Goal: Information Seeking & Learning: Learn about a topic

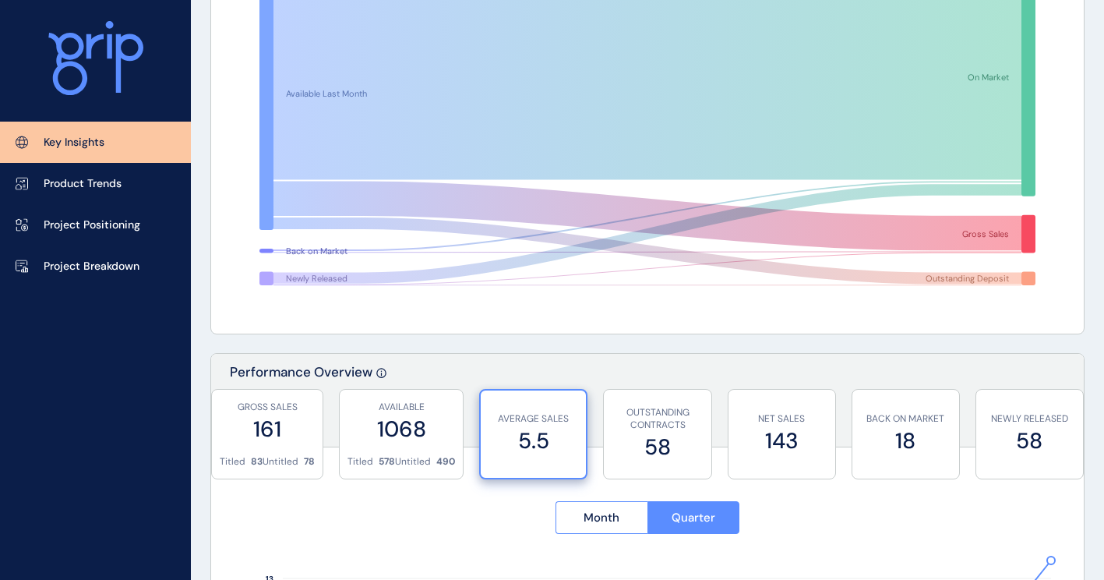
scroll to position [234, 0]
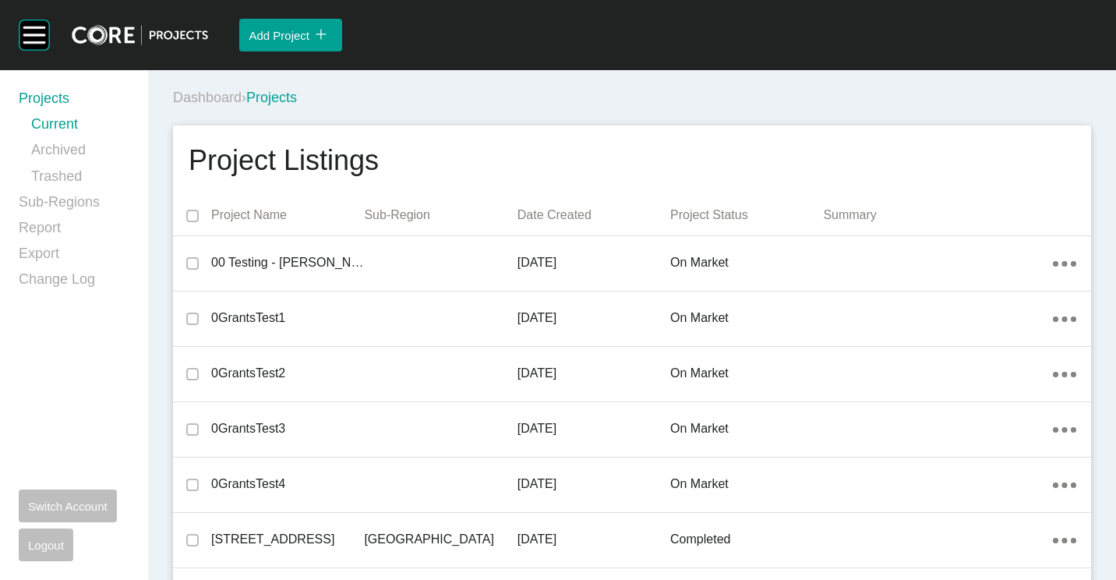
click at [552, 84] on div "Dashboard › Projects" at bounding box center [635, 97] width 924 height 43
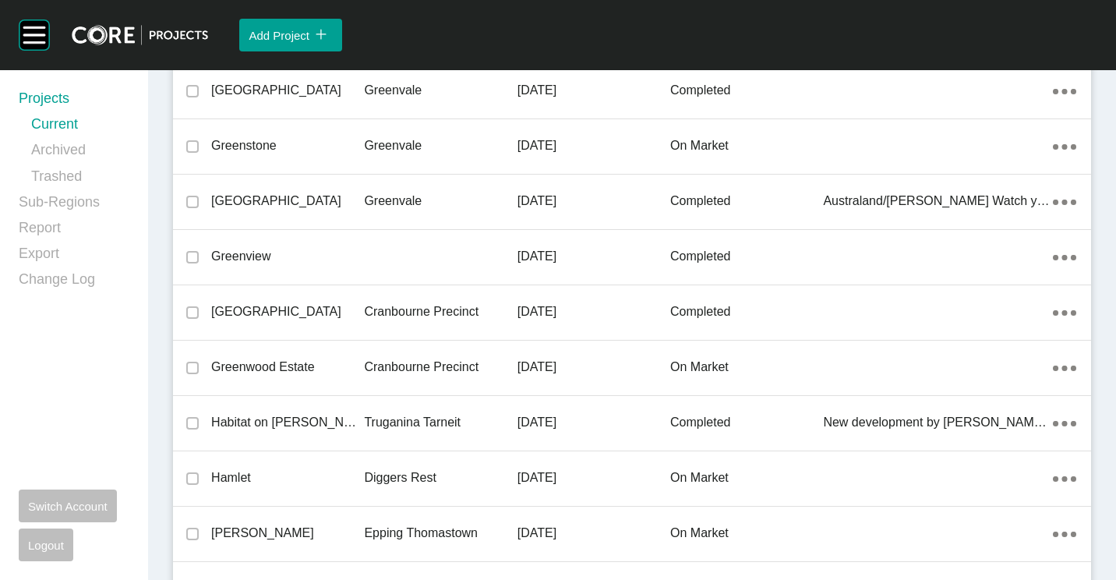
scroll to position [13715, 0]
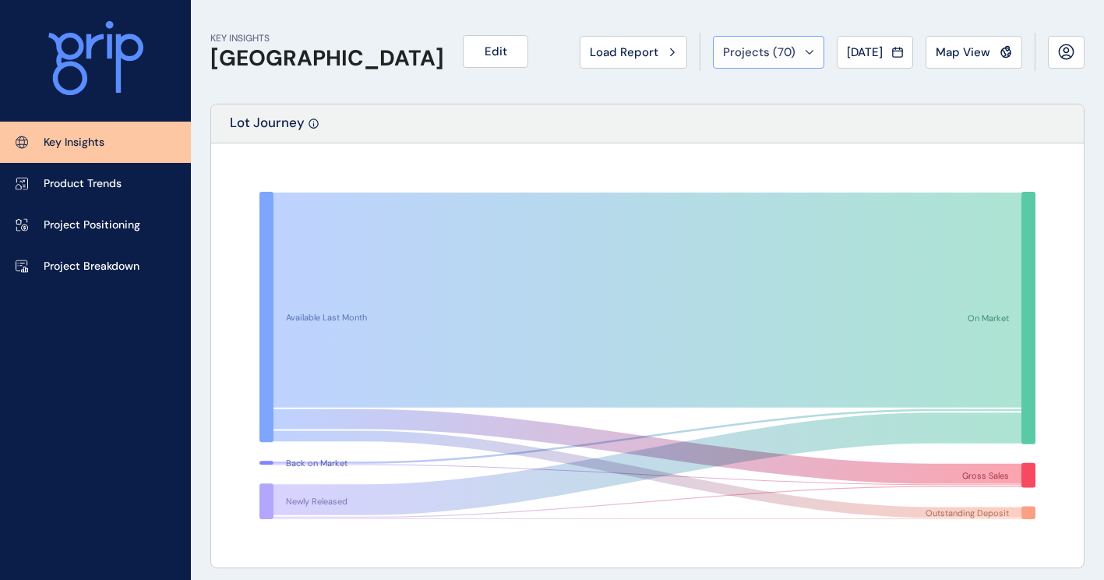
click at [785, 52] on span "Projects ( 70 )" at bounding box center [759, 52] width 72 height 16
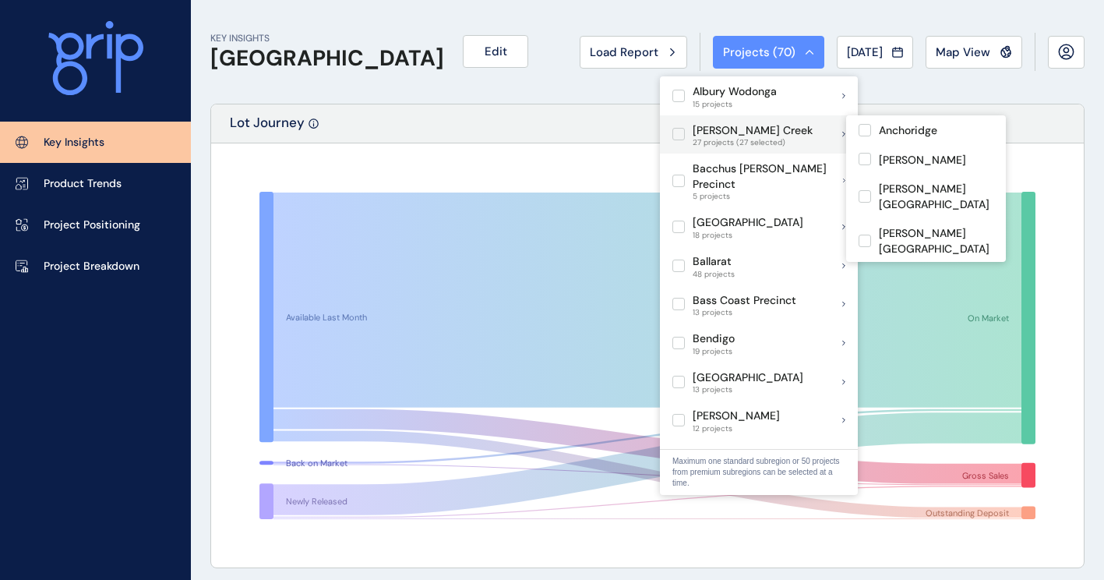
click at [685, 137] on label at bounding box center [678, 134] width 12 height 12
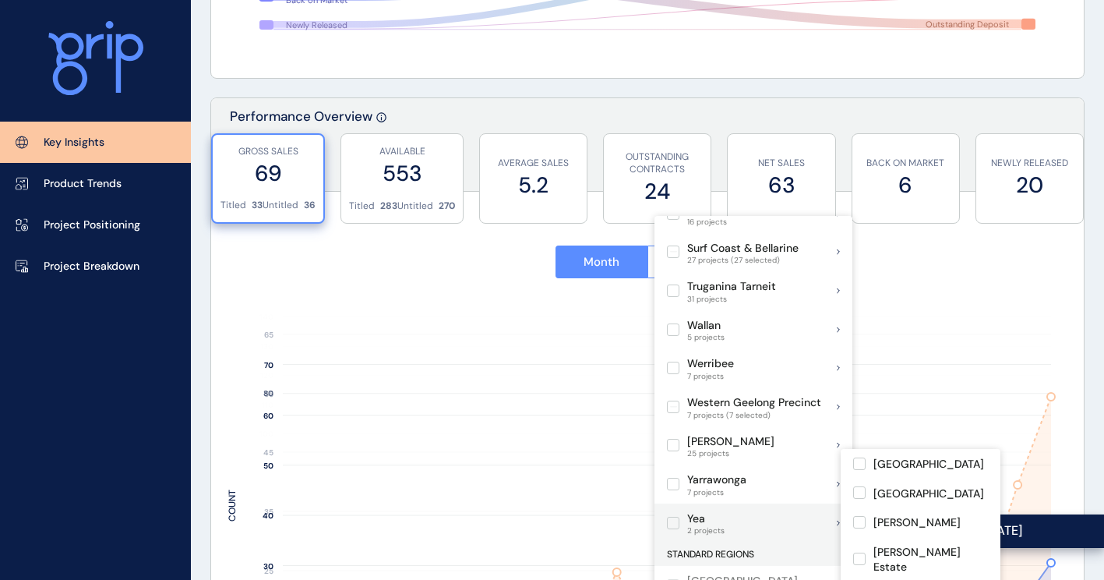
scroll to position [701, 0]
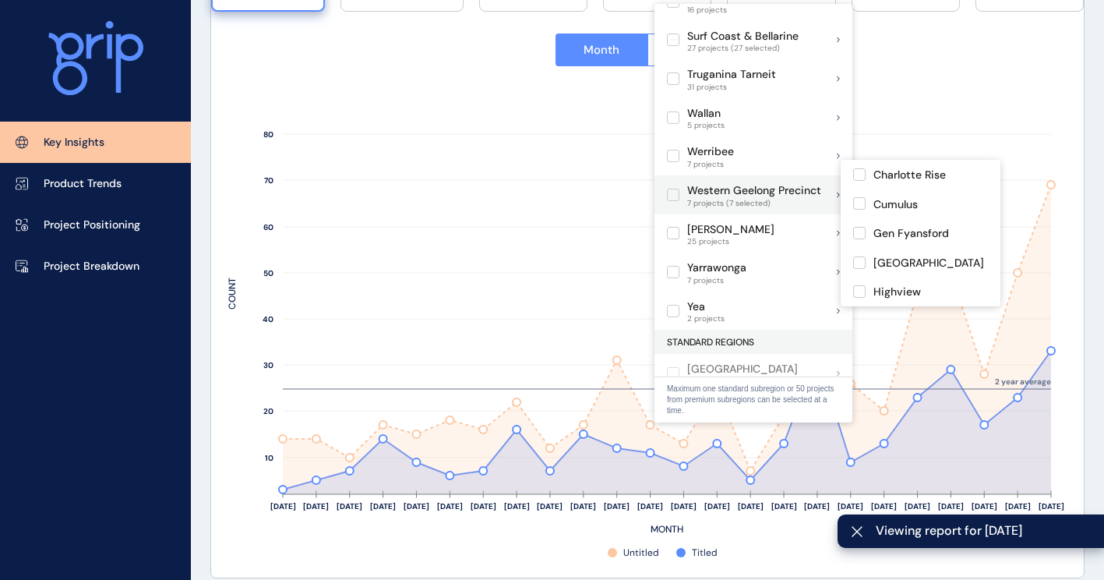
click at [672, 189] on label at bounding box center [673, 195] width 12 height 12
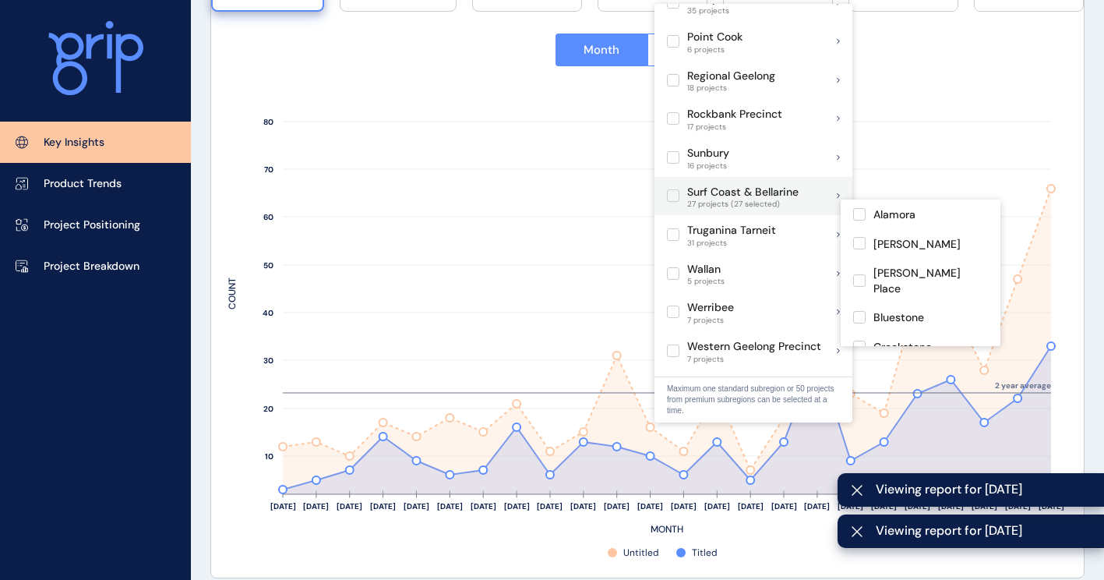
click at [678, 189] on label at bounding box center [673, 195] width 12 height 12
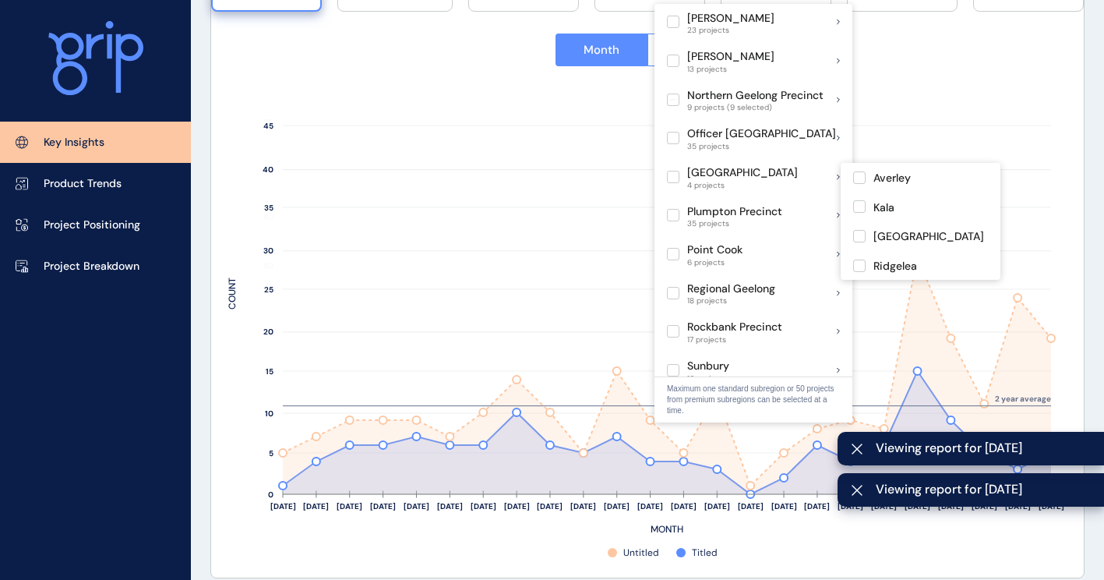
scroll to position [822, 0]
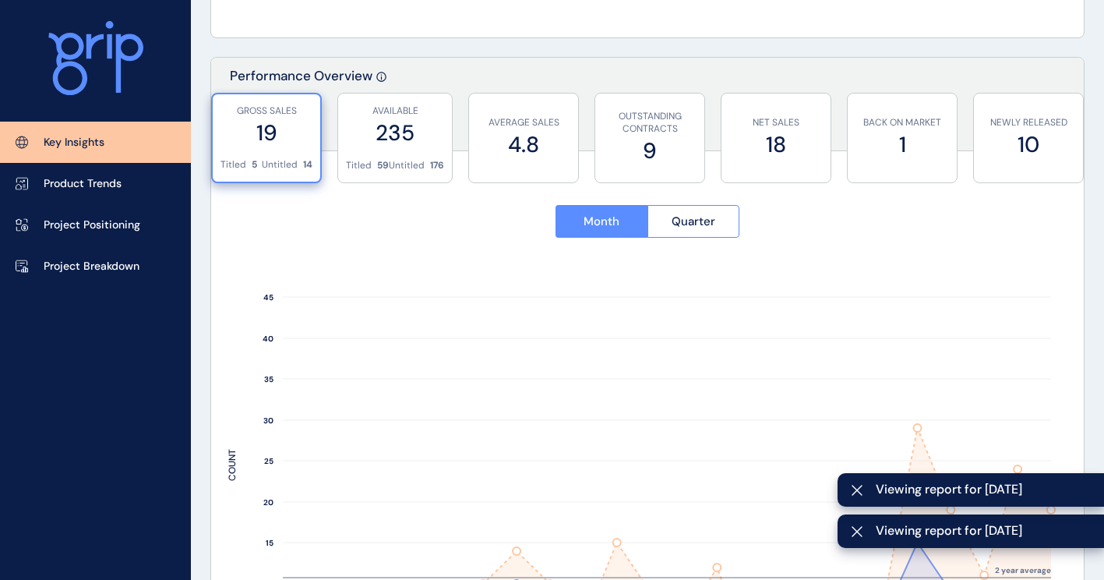
scroll to position [545, 0]
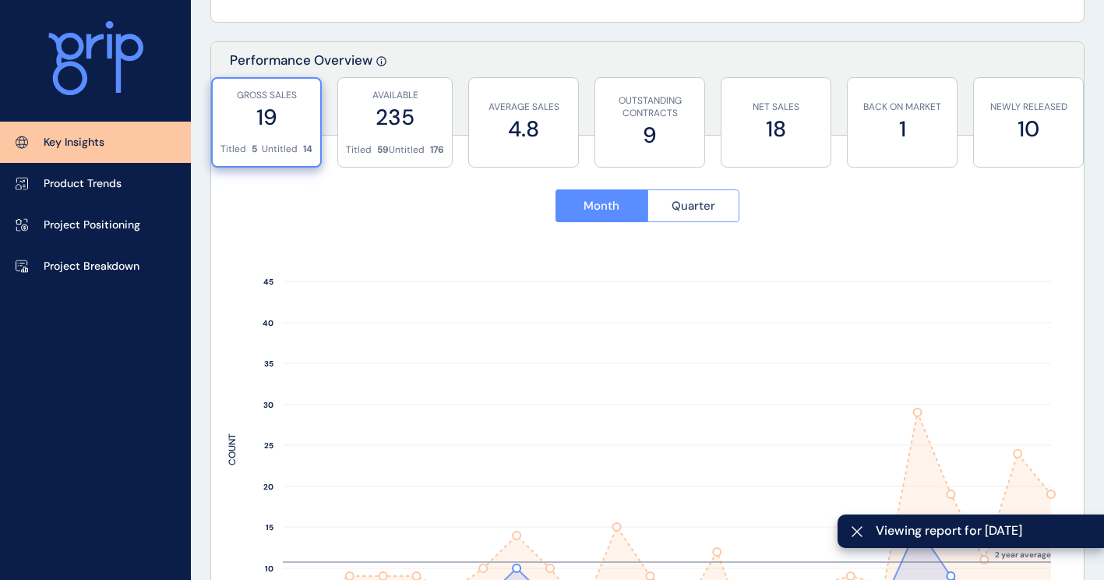
click at [732, 203] on button "Quarter" at bounding box center [693, 205] width 93 height 33
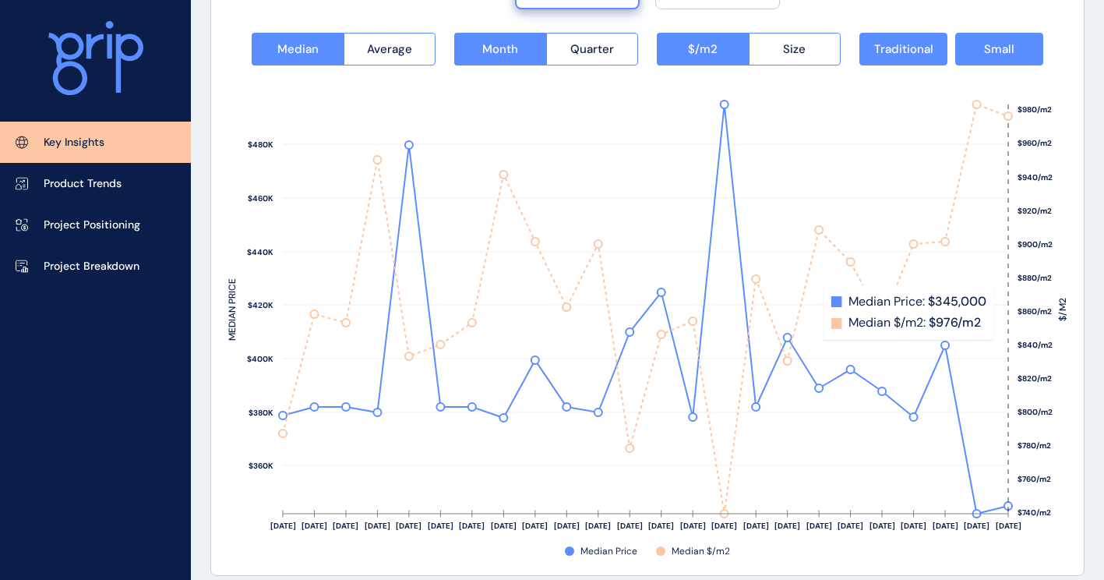
scroll to position [2026, 0]
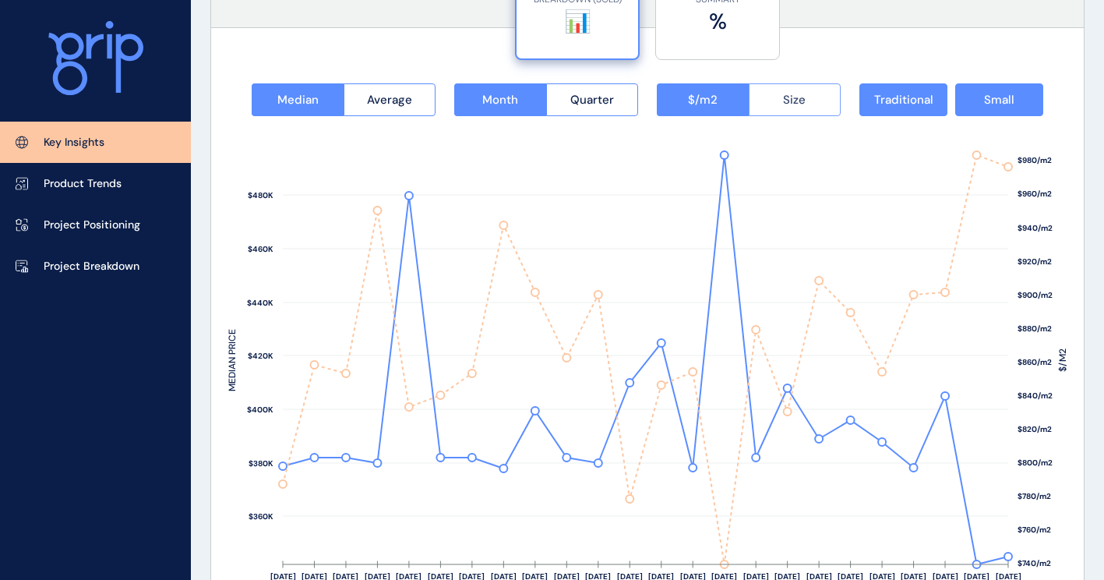
click at [802, 106] on span "Size" at bounding box center [794, 100] width 23 height 16
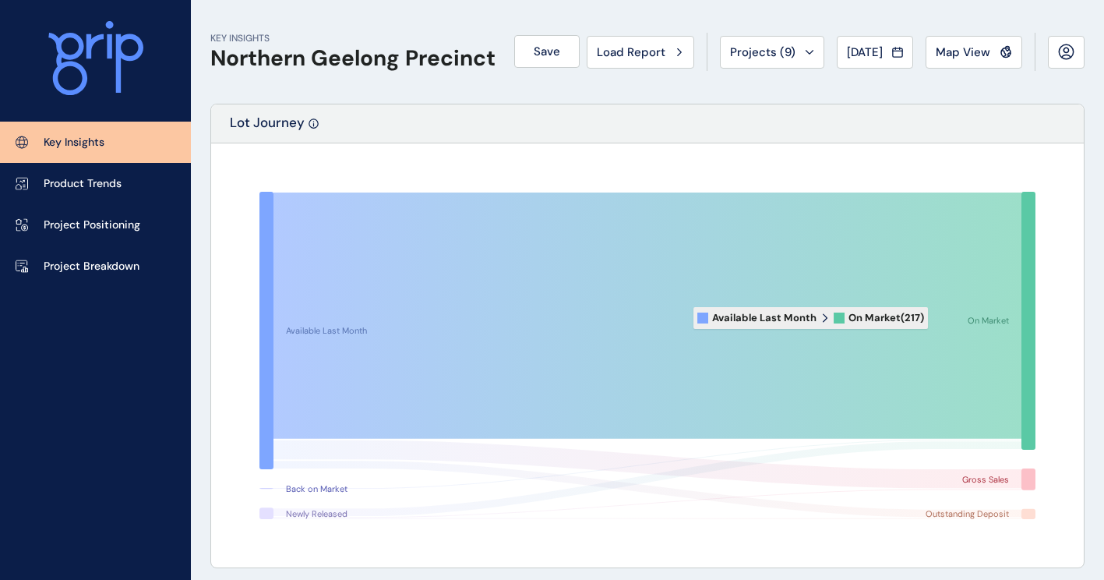
scroll to position [623, 0]
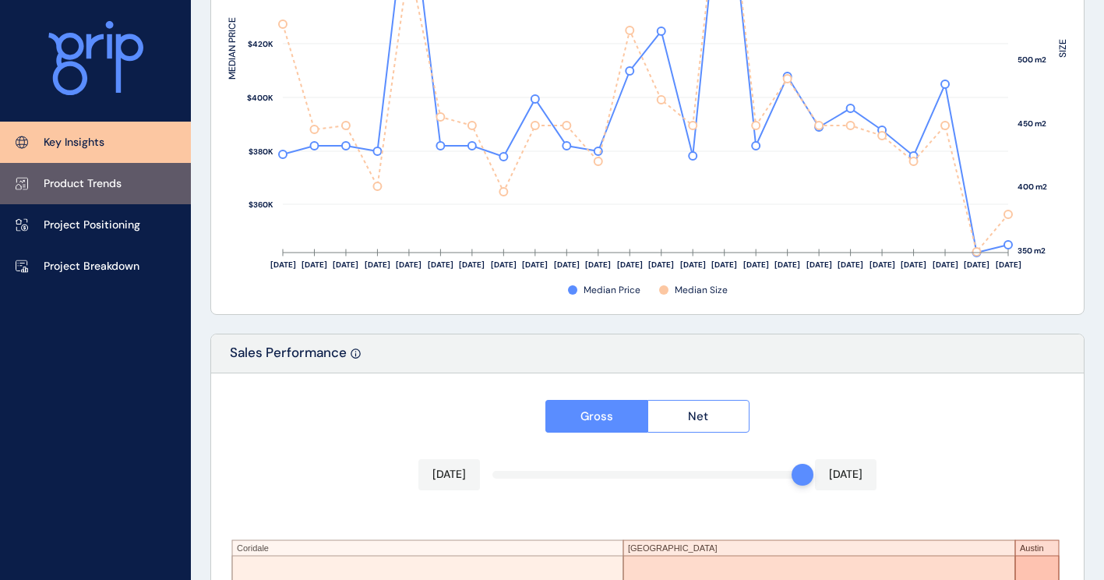
click at [101, 175] on link "Product Trends" at bounding box center [95, 183] width 191 height 41
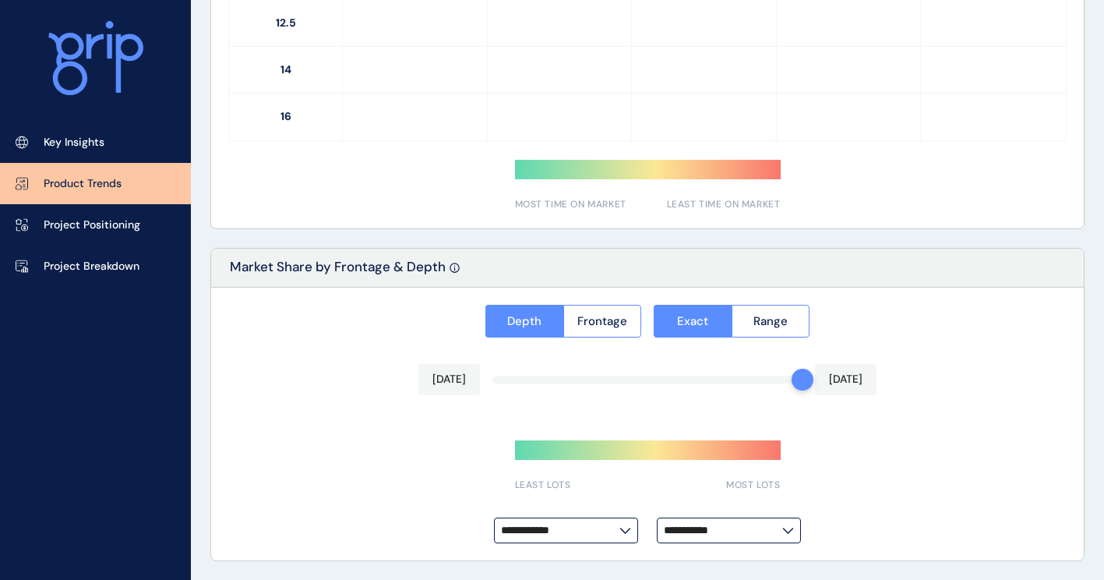
type input "*********"
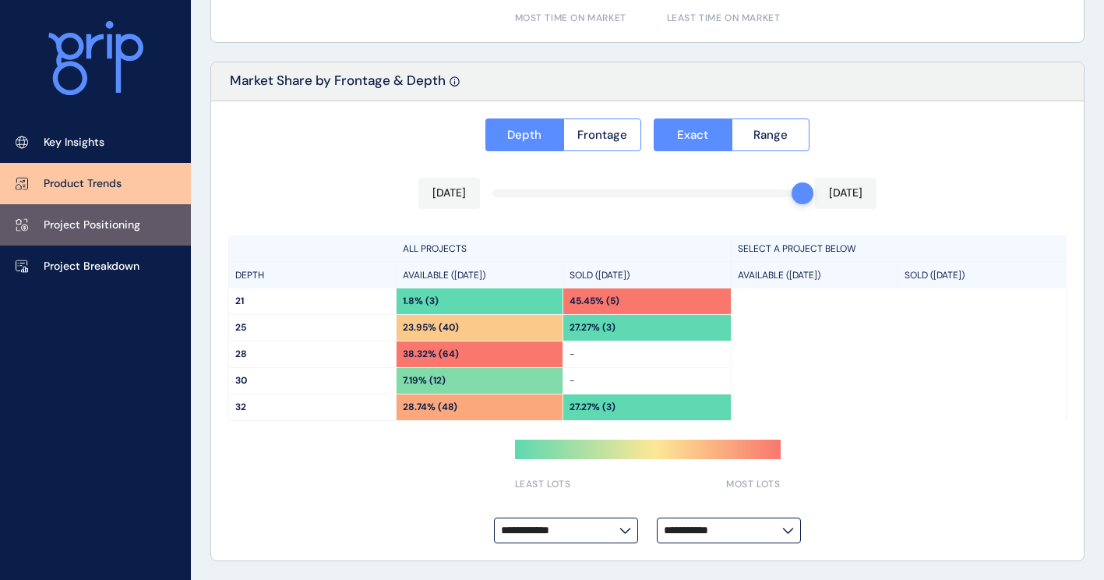
click at [150, 223] on link "Project Positioning" at bounding box center [95, 224] width 191 height 41
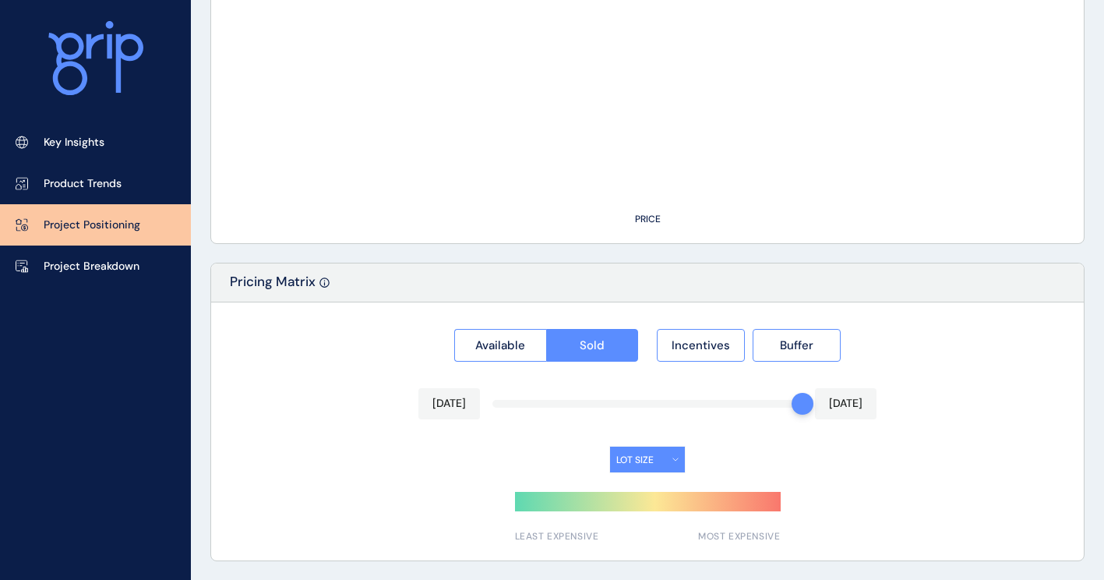
type input "********"
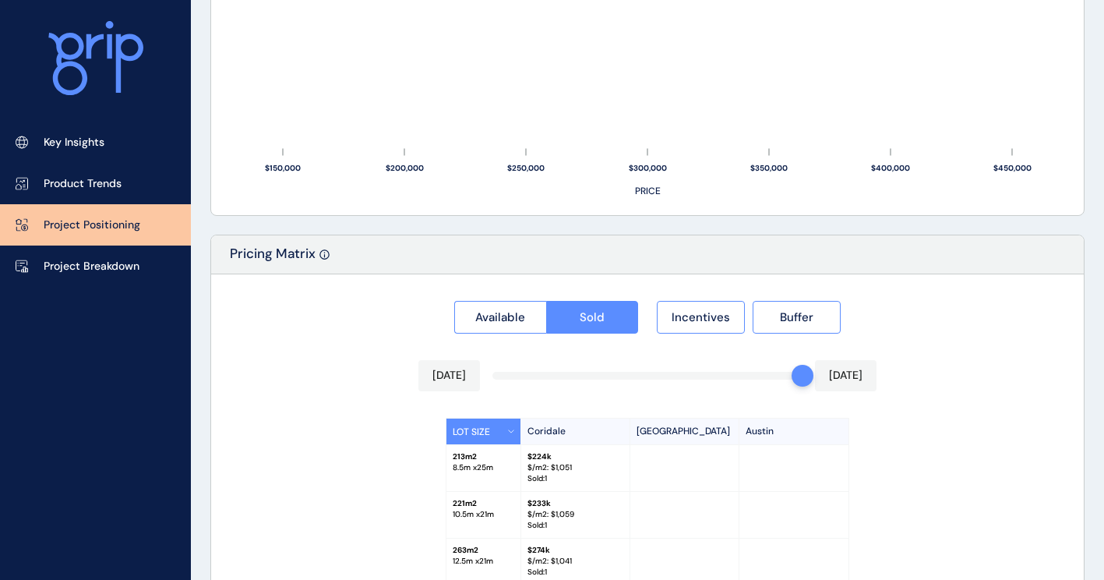
scroll to position [1449, 0]
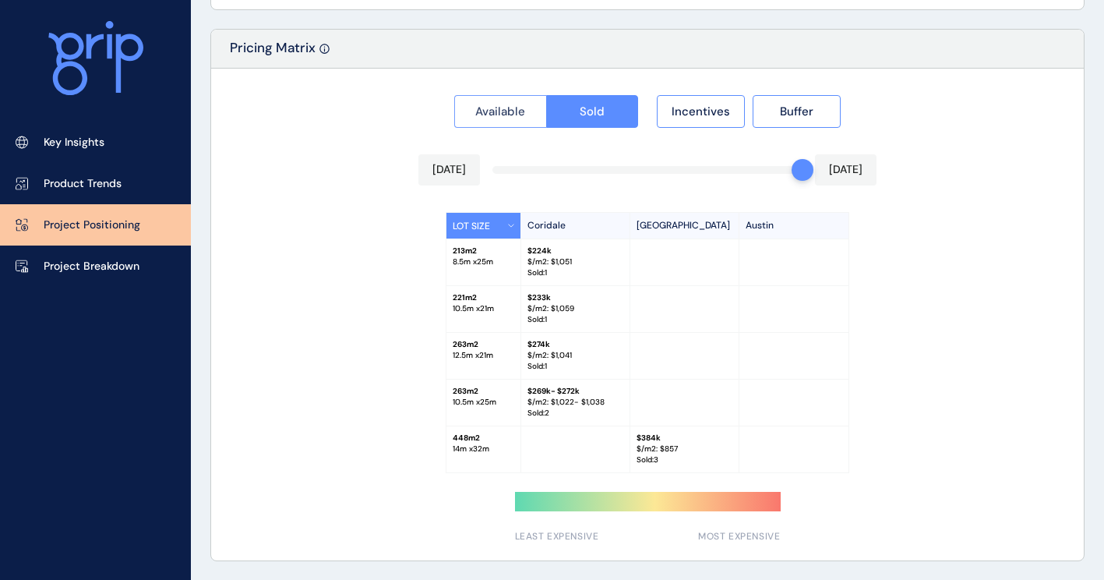
click at [494, 119] on button "Available" at bounding box center [500, 111] width 92 height 33
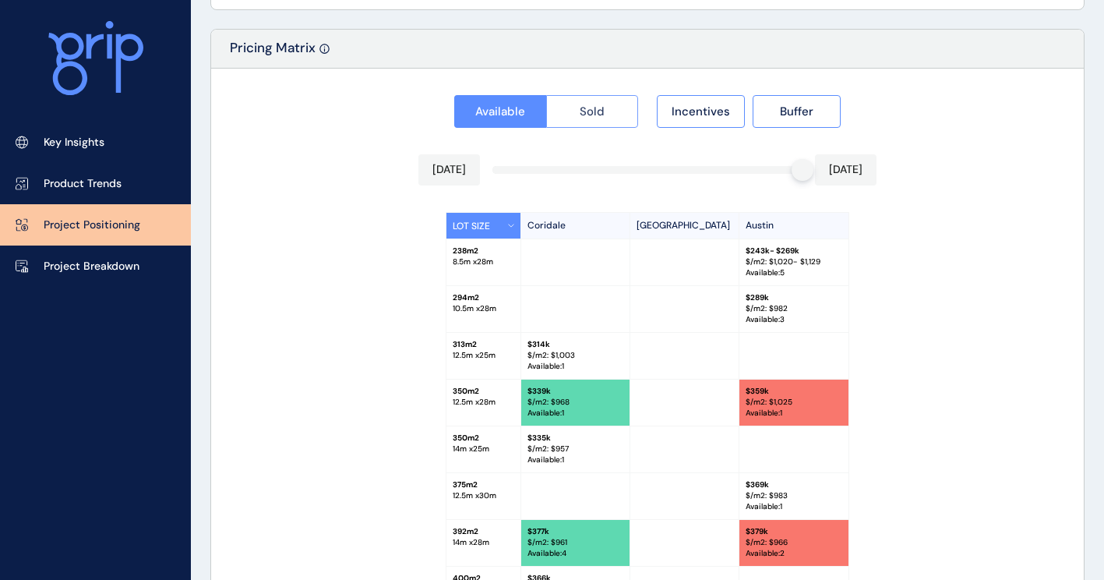
click at [588, 106] on span "Sold" at bounding box center [592, 112] width 25 height 16
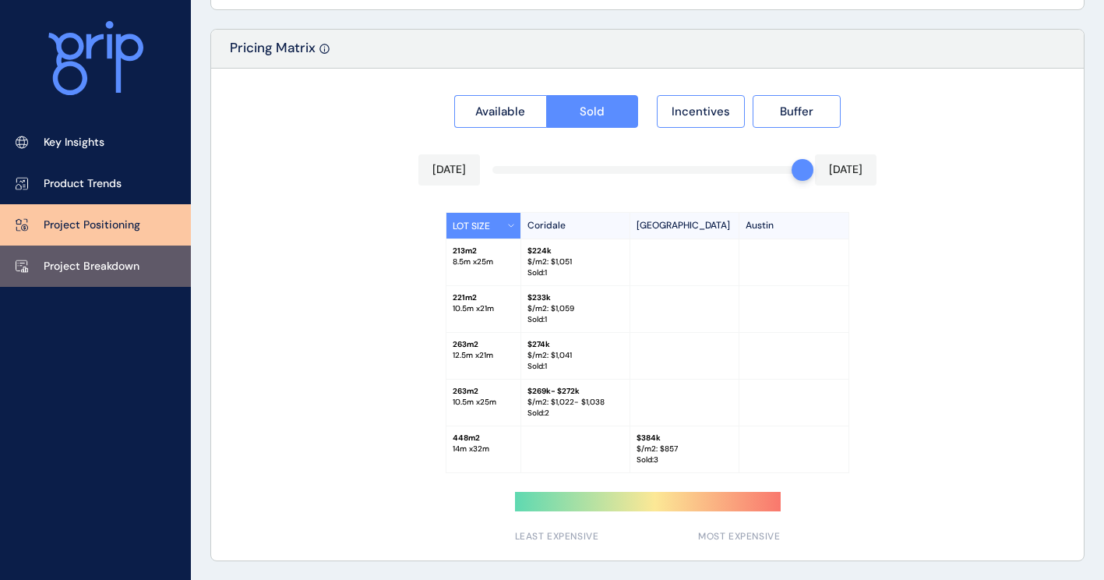
click at [99, 268] on p "Project Breakdown" at bounding box center [92, 267] width 96 height 16
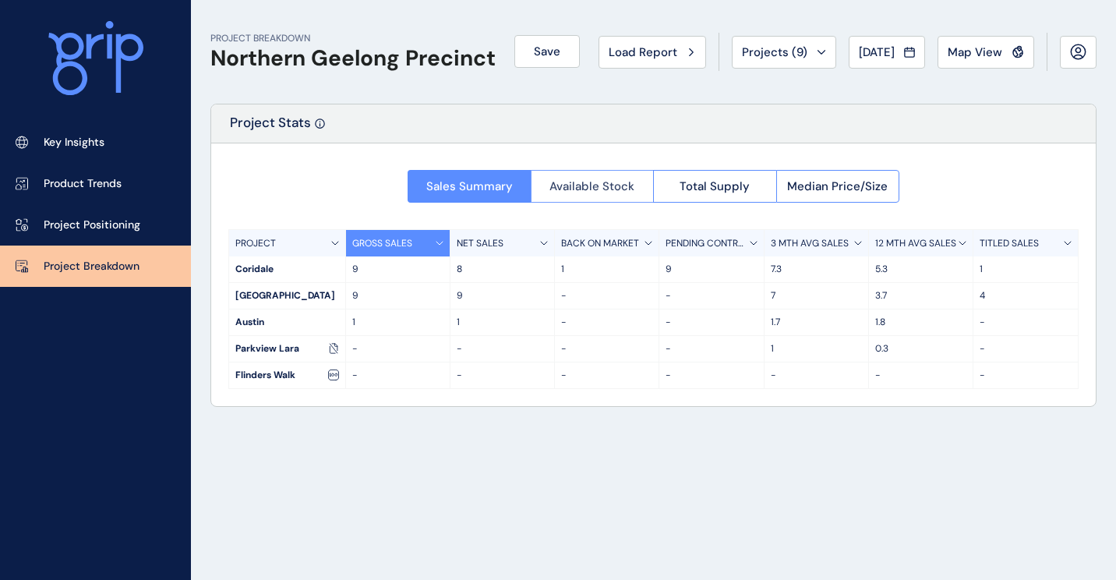
click at [584, 172] on button "Available Stock" at bounding box center [592, 186] width 123 height 33
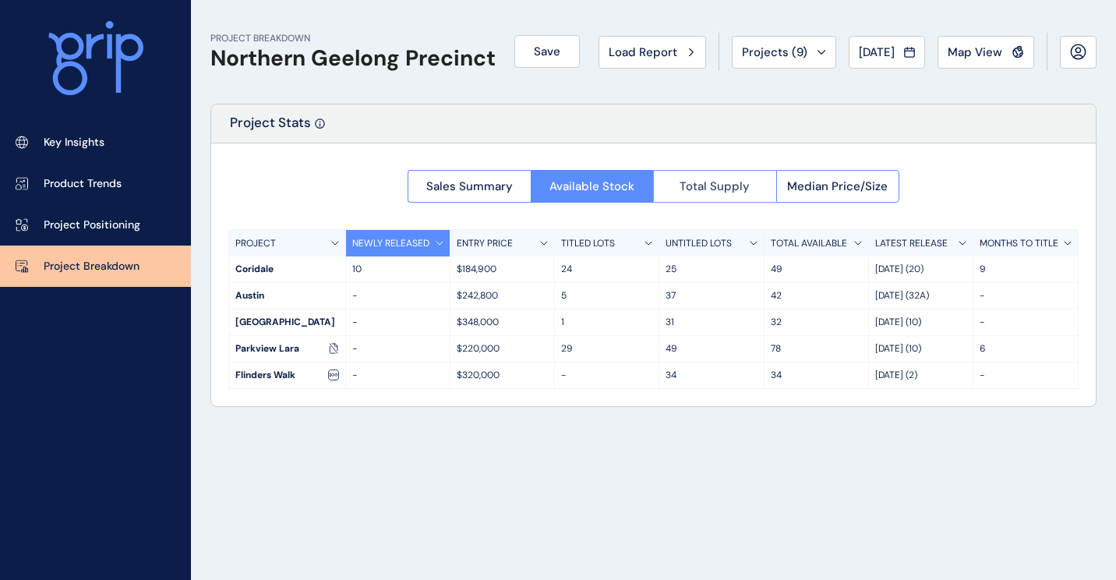
click at [732, 187] on span "Total Supply" at bounding box center [714, 186] width 70 height 16
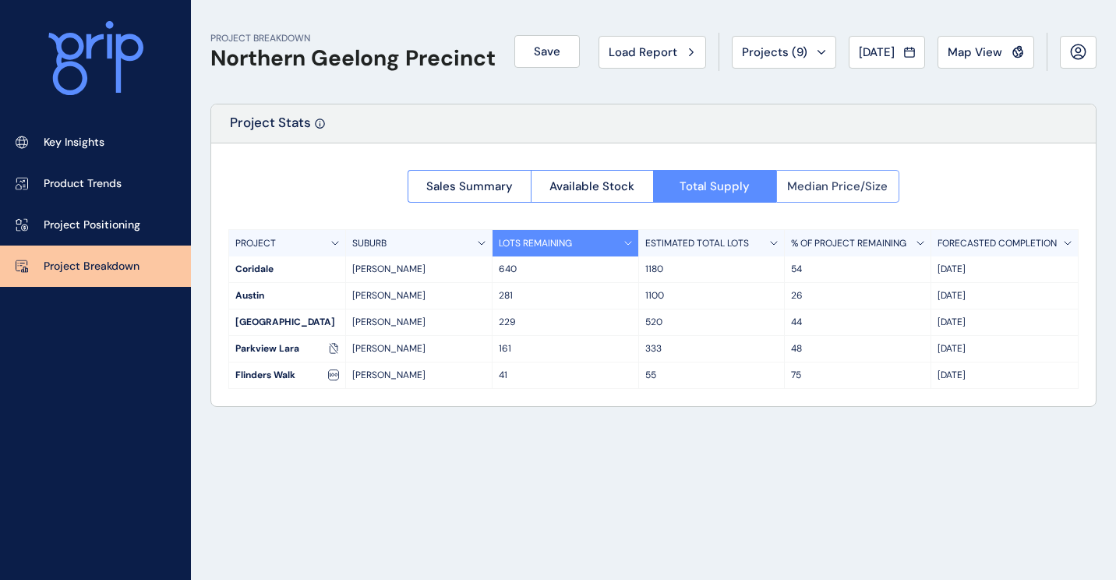
click at [799, 190] on span "Median Price/Size" at bounding box center [837, 186] width 101 height 16
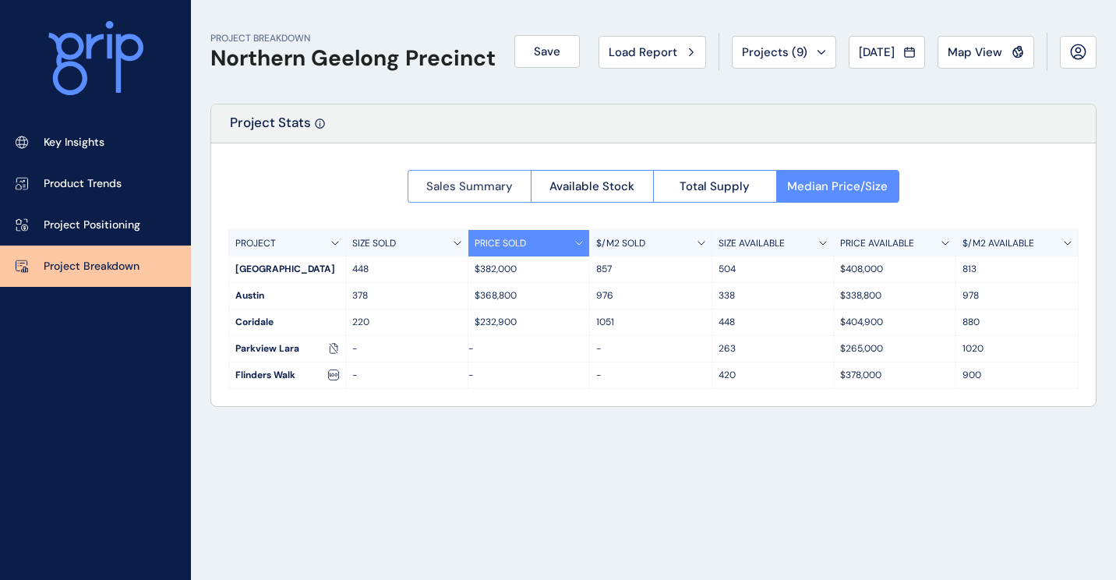
click at [446, 171] on button "Sales Summary" at bounding box center [468, 186] width 123 height 33
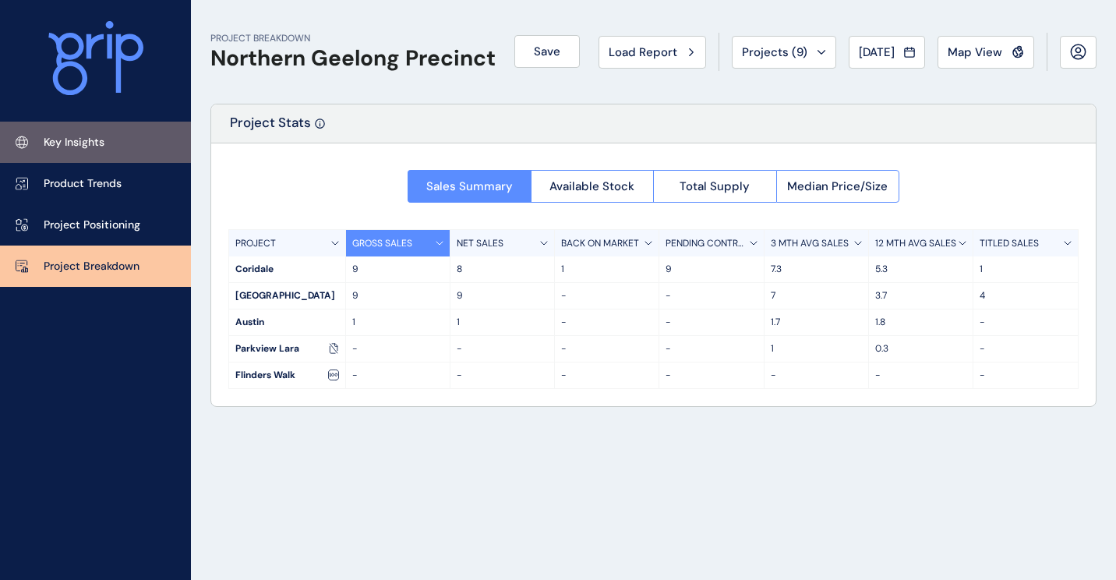
click at [104, 139] on p "Key Insights" at bounding box center [74, 143] width 61 height 16
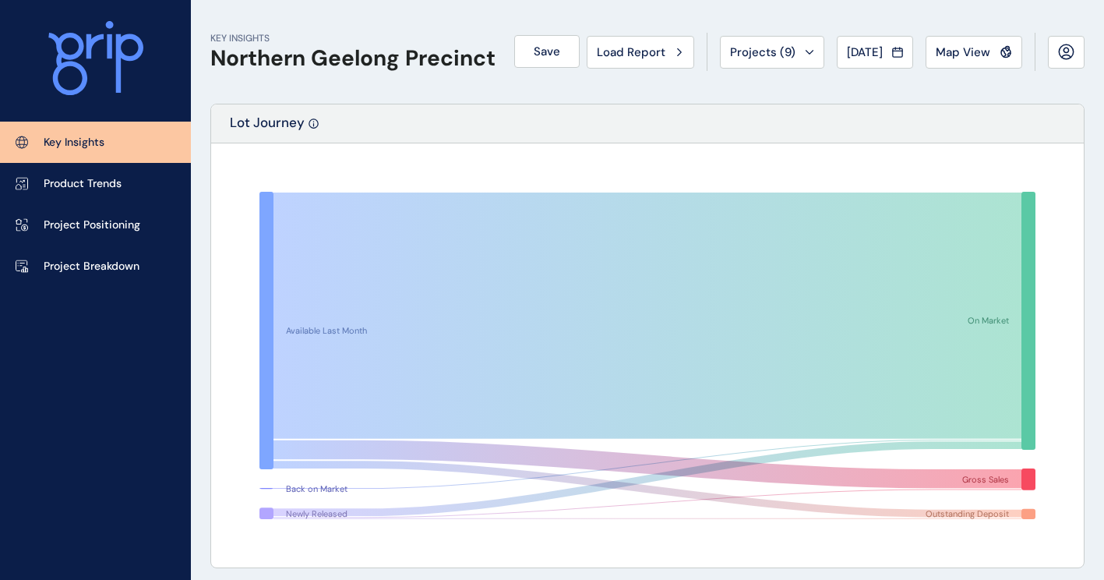
click at [657, 54] on div "Load Report" at bounding box center [640, 52] width 87 height 16
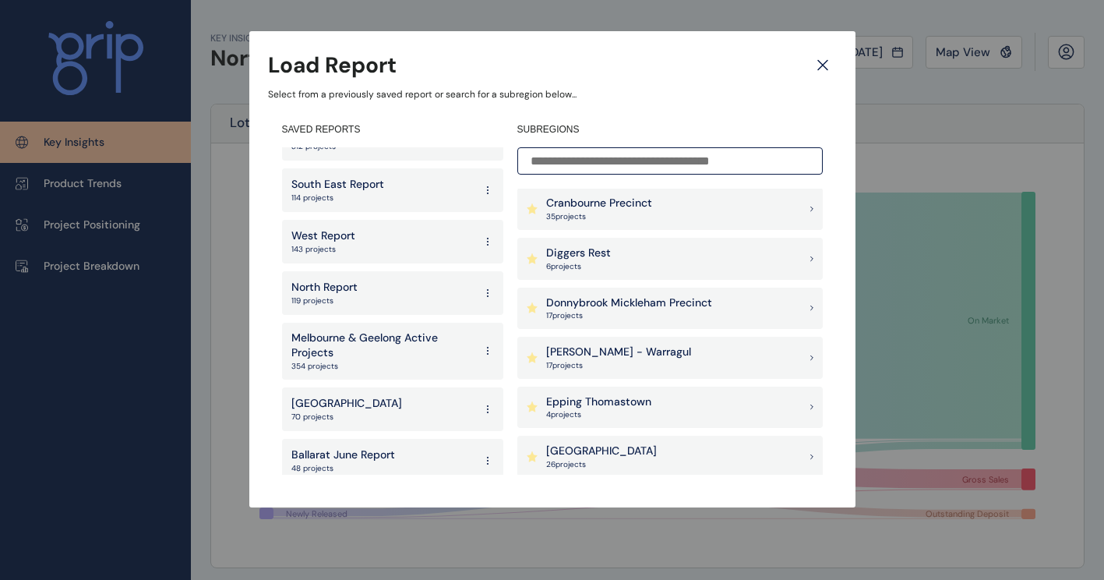
scroll to position [90, 0]
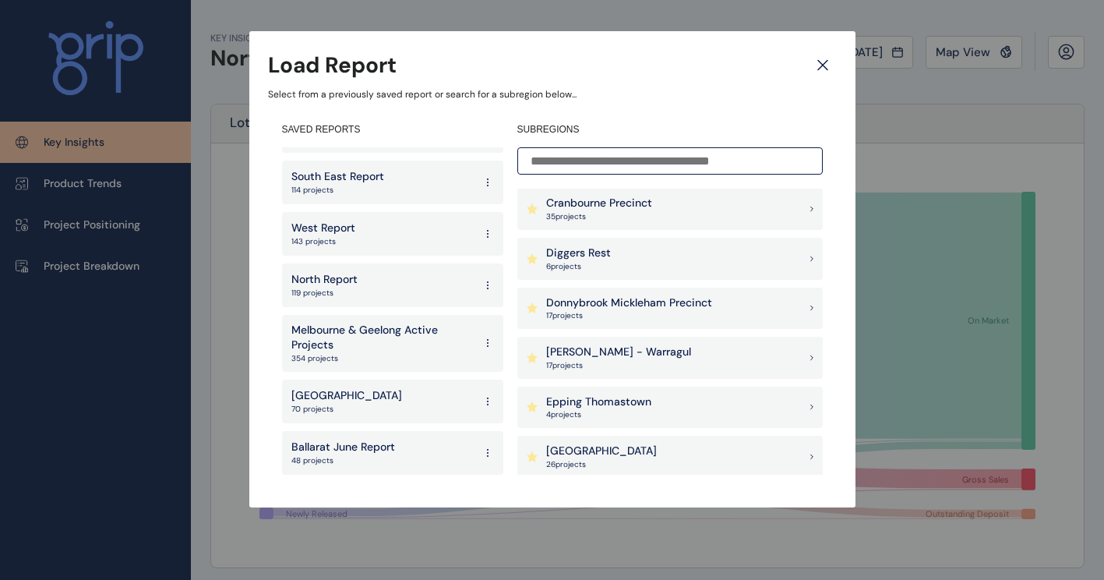
click at [373, 399] on p "[GEOGRAPHIC_DATA]" at bounding box center [346, 396] width 111 height 16
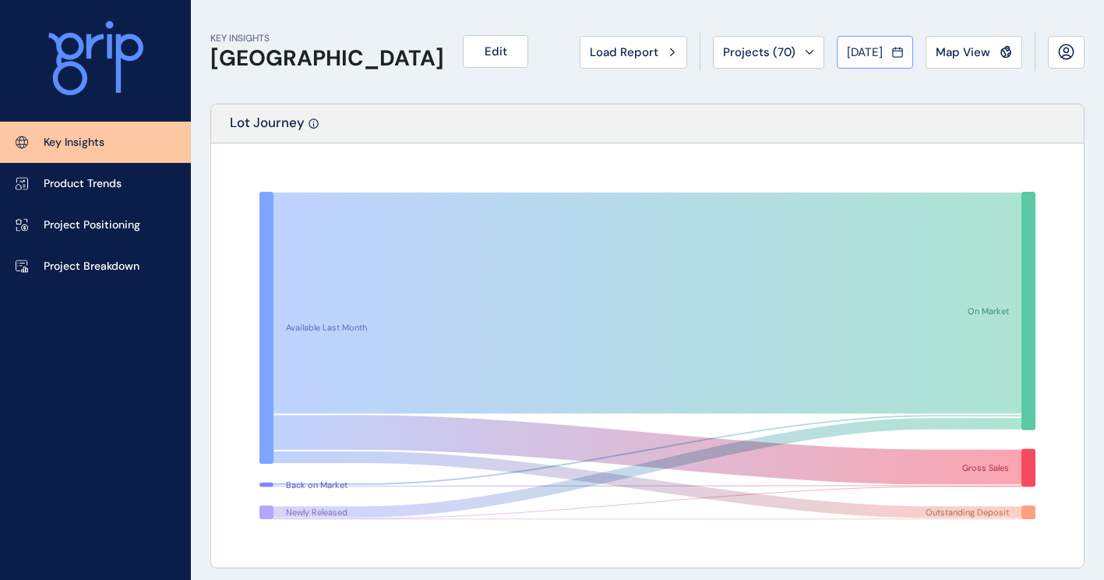
click at [901, 51] on icon at bounding box center [897, 51] width 9 height 0
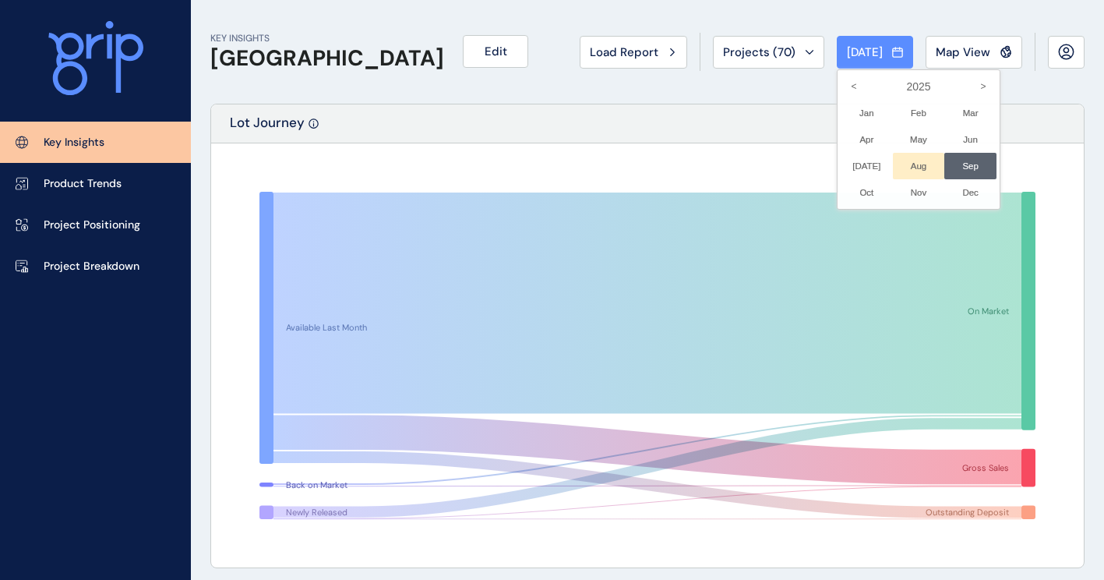
click at [907, 153] on li "Aug No report is available for this period. New months are usually published 5 …" at bounding box center [919, 166] width 52 height 26
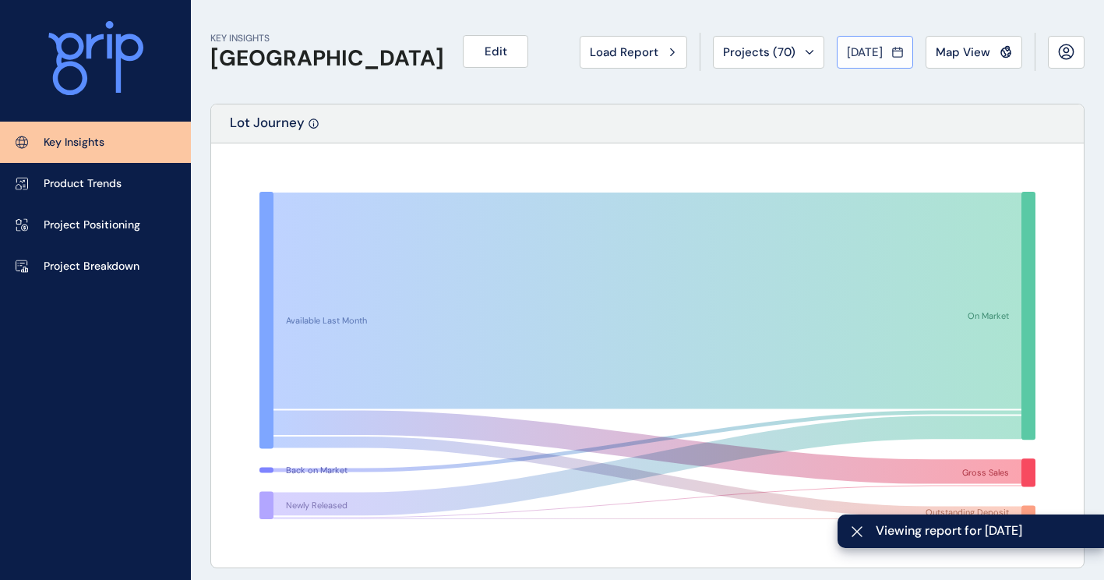
click at [898, 52] on icon at bounding box center [897, 52] width 11 height 16
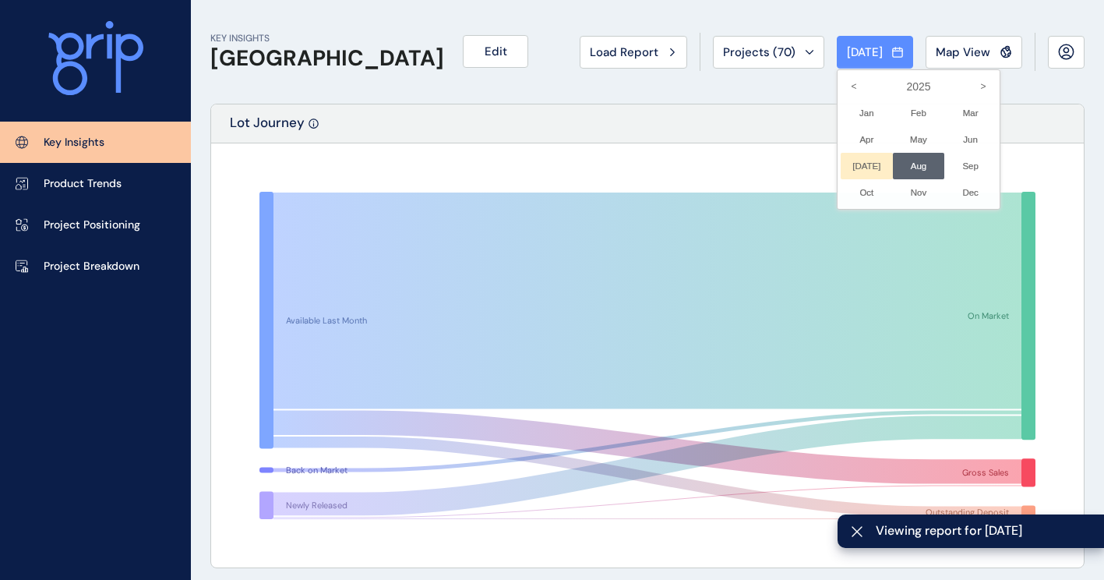
click at [858, 161] on li "[DATE] No report is available for this period. New months are usually published…" at bounding box center [867, 166] width 52 height 26
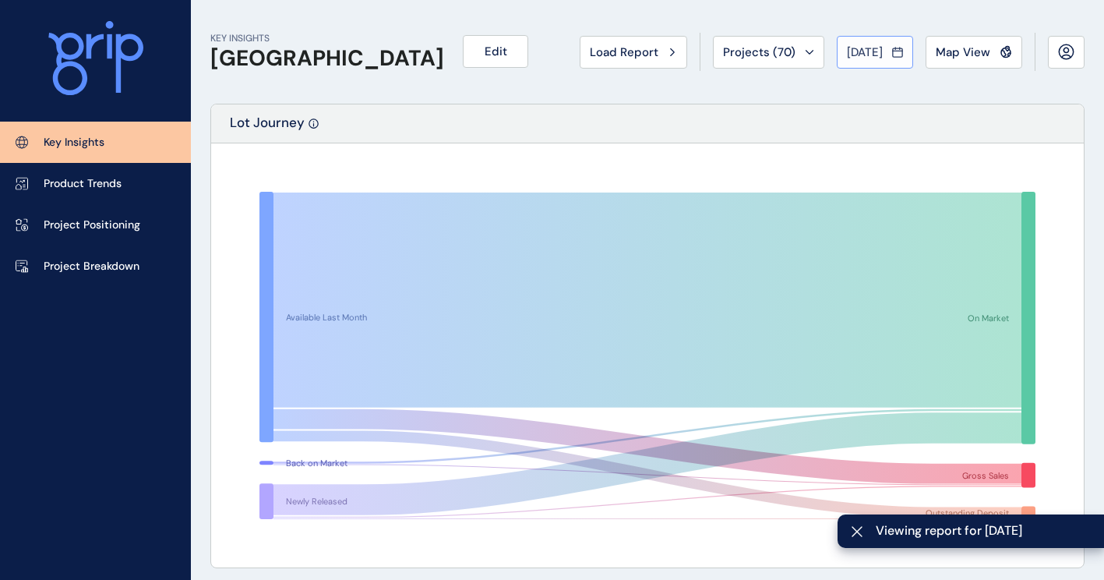
click at [874, 46] on span "[DATE]" at bounding box center [865, 52] width 36 height 16
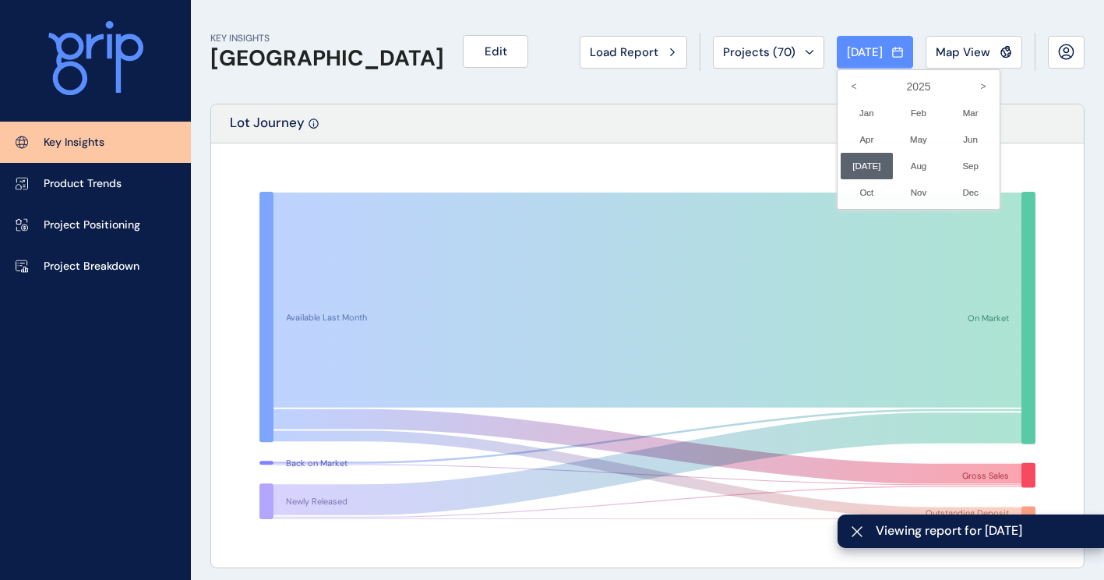
click at [958, 168] on li "Sep No report is available for this period. New months are usually published 5 …" at bounding box center [970, 166] width 52 height 26
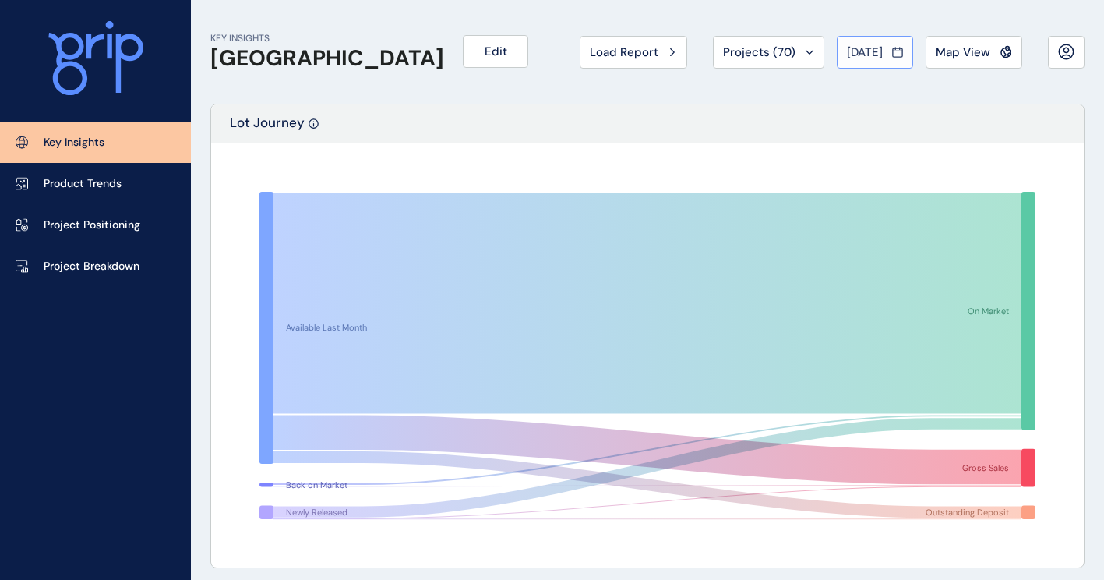
click at [893, 49] on icon at bounding box center [897, 52] width 11 height 16
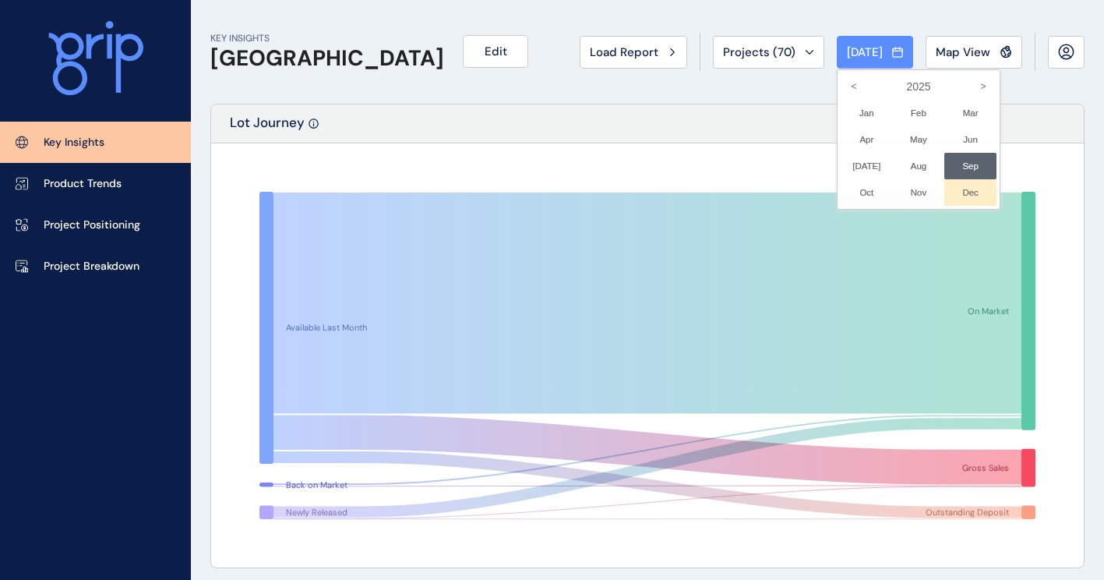
drag, startPoint x: 905, startPoint y: 171, endPoint x: 947, endPoint y: 189, distance: 45.0
click at [905, 170] on li "Aug No report is available for this period. New months are usually published 5 …" at bounding box center [919, 166] width 52 height 26
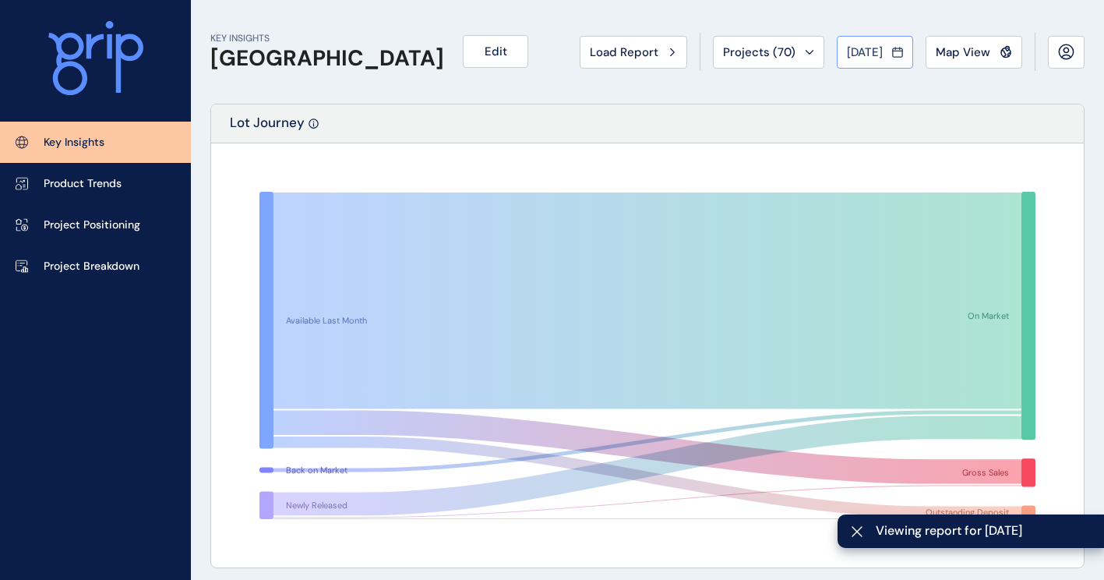
click at [872, 42] on button "[DATE]" at bounding box center [875, 52] width 76 height 33
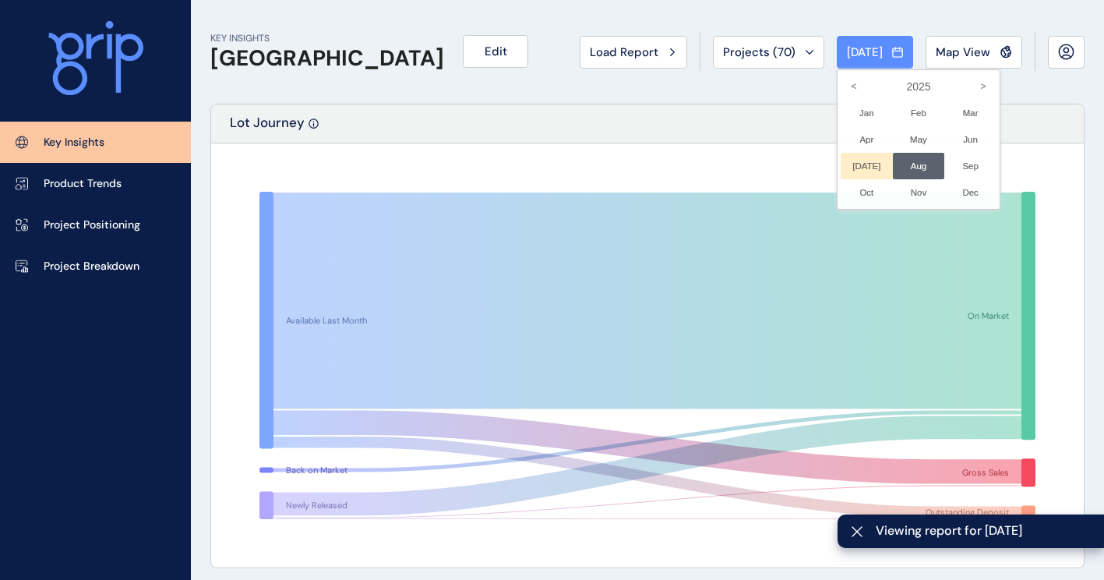
click at [859, 163] on li "[DATE] No report is available for this period. New months are usually published…" at bounding box center [867, 166] width 52 height 26
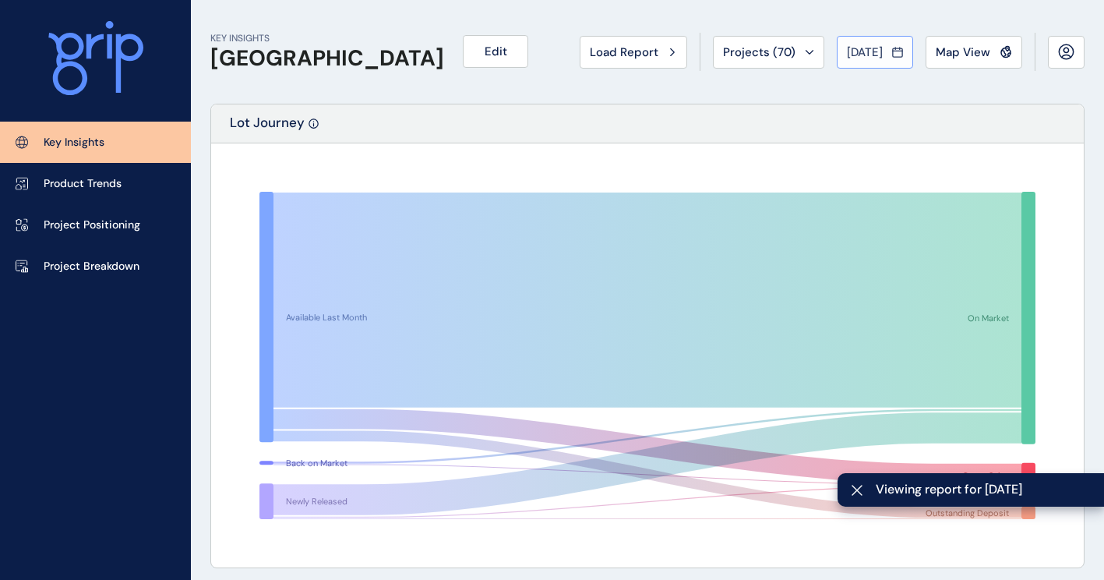
click at [891, 44] on div "[DATE]" at bounding box center [875, 52] width 56 height 16
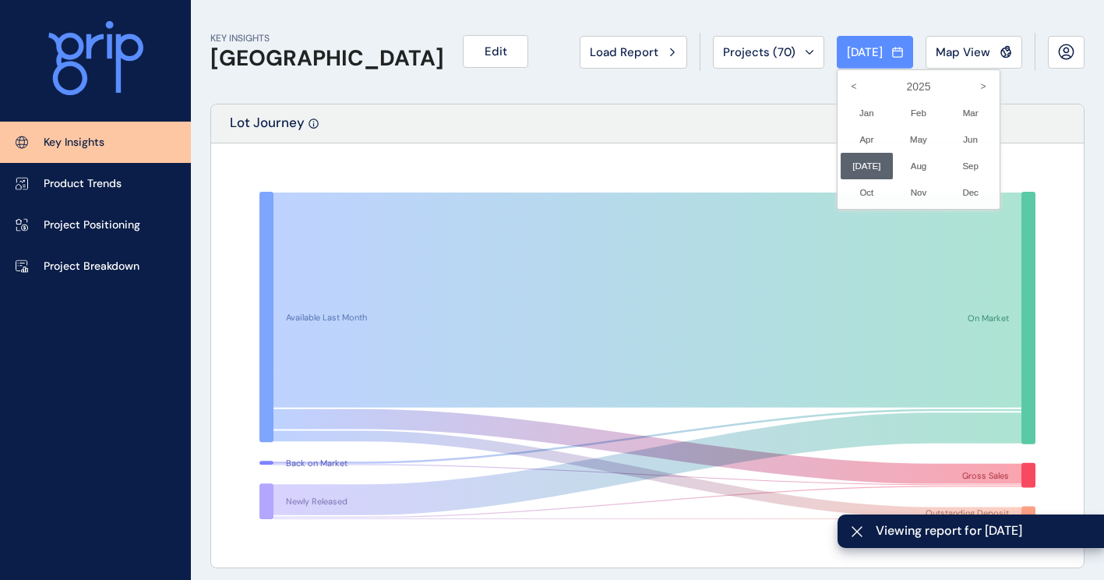
click at [950, 161] on li "Sep No report is available for this period. New months are usually published 5 …" at bounding box center [970, 166] width 52 height 26
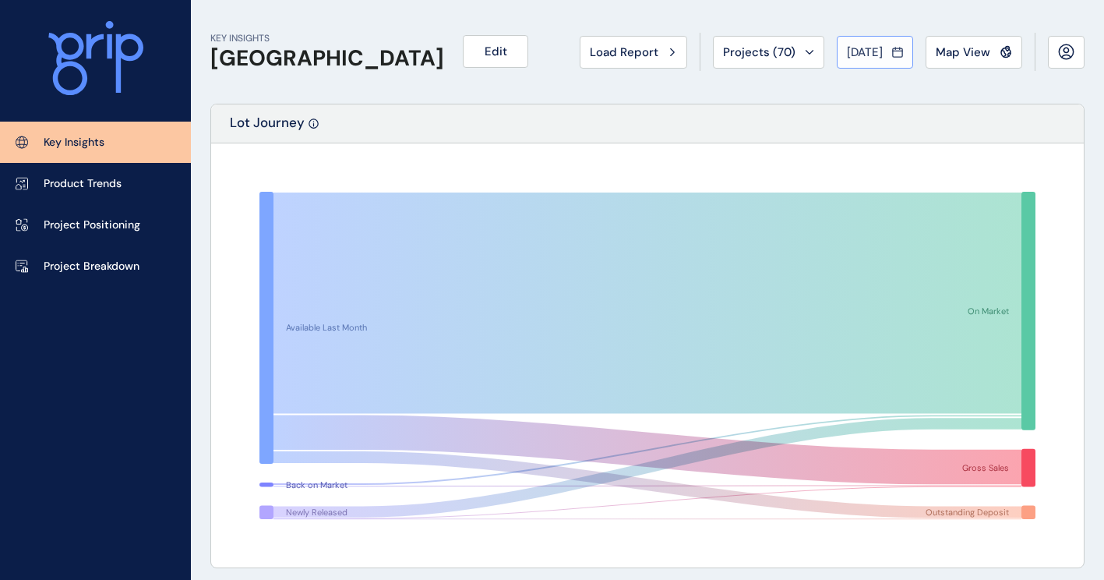
drag, startPoint x: 898, startPoint y: 46, endPoint x: 894, endPoint y: 73, distance: 27.7
click at [898, 46] on icon at bounding box center [897, 52] width 11 height 16
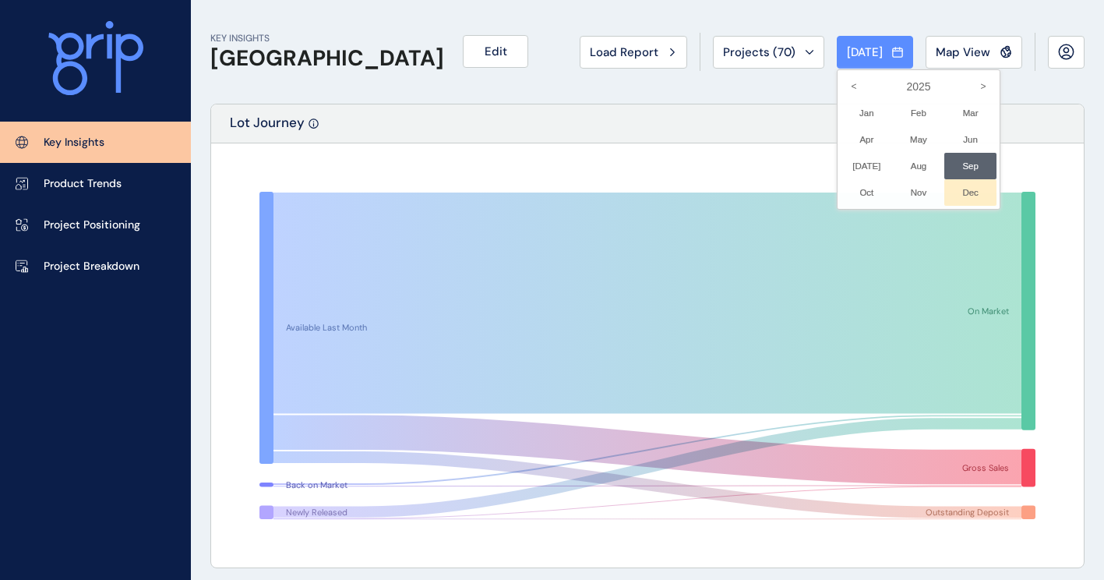
click at [905, 157] on li "Aug No report is available for this period. New months are usually published 5 …" at bounding box center [919, 166] width 52 height 26
